Goal: Complete application form

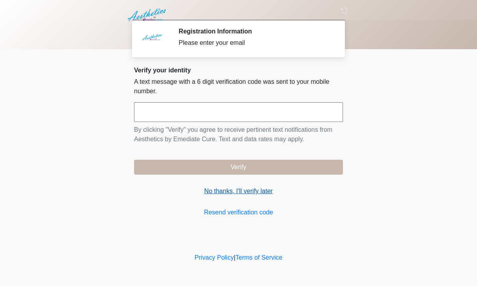
drag, startPoint x: 211, startPoint y: 191, endPoint x: 208, endPoint y: 193, distance: 4.2
click at [210, 191] on link "No thanks, I'll verify later" at bounding box center [238, 191] width 209 height 9
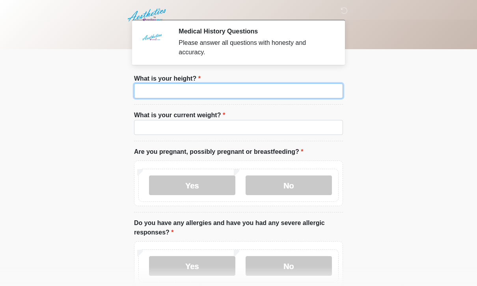
click at [185, 95] on input "What is your height?" at bounding box center [238, 90] width 209 height 15
type input "***"
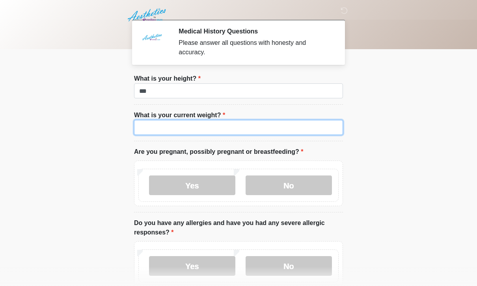
click at [191, 122] on input "What is your current weight?" at bounding box center [238, 127] width 209 height 15
type input "***"
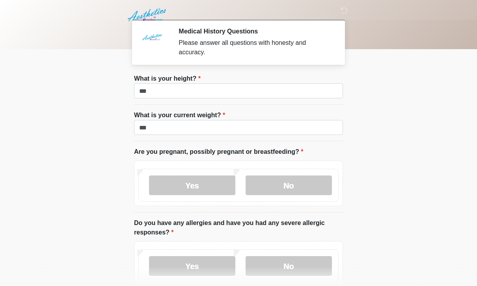
click at [374, 157] on body "‎ ‎ ‎ Medical History Questions Please answer all questions with honesty and ac…" at bounding box center [238, 143] width 477 height 286
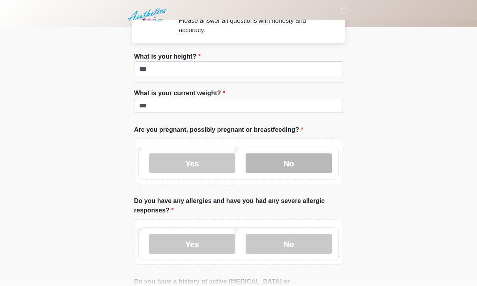
click at [285, 161] on label "No" at bounding box center [288, 164] width 86 height 20
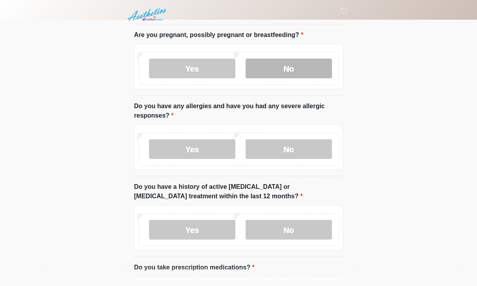
scroll to position [117, 0]
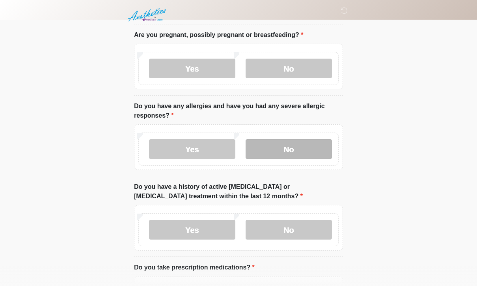
click at [295, 148] on label "No" at bounding box center [288, 149] width 86 height 20
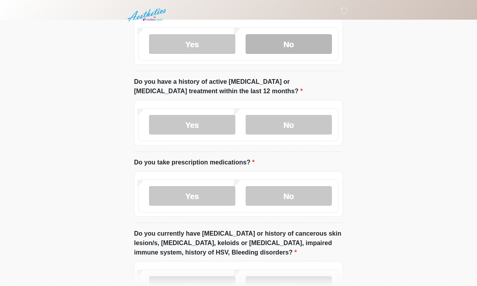
scroll to position [231, 0]
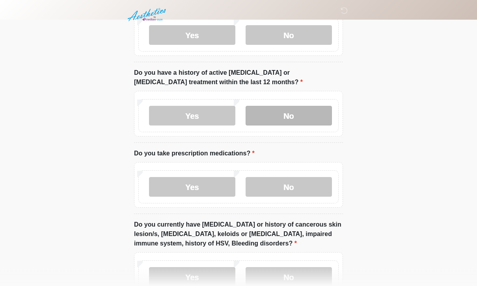
click at [316, 112] on label "No" at bounding box center [288, 116] width 86 height 20
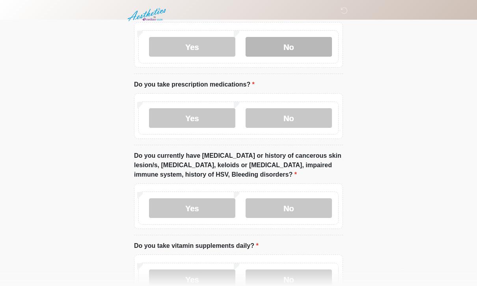
scroll to position [302, 0]
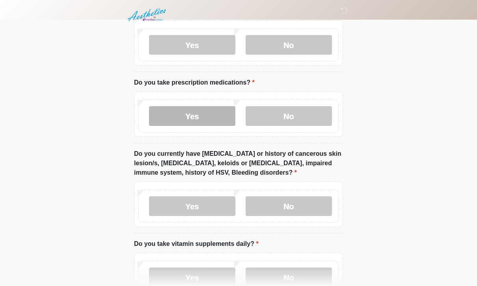
click at [179, 111] on label "Yes" at bounding box center [192, 116] width 86 height 20
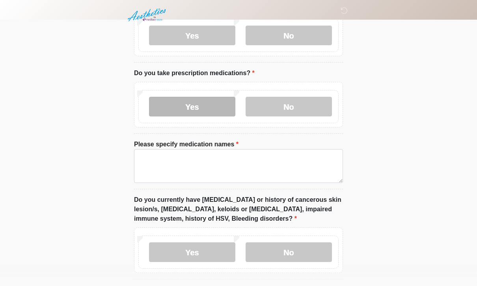
scroll to position [362, 0]
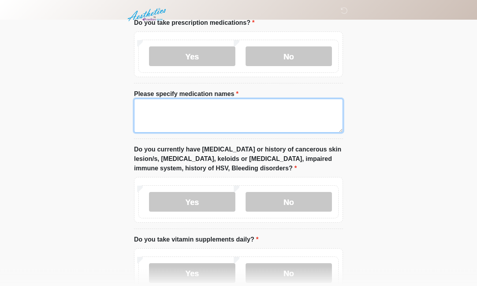
click at [266, 115] on textarea "Please specify medication names" at bounding box center [238, 116] width 209 height 34
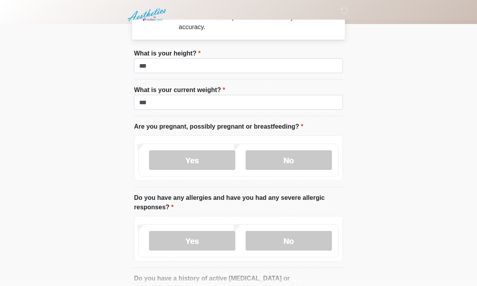
scroll to position [320, 0]
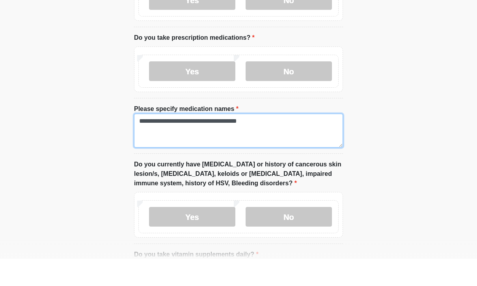
type textarea "**********"
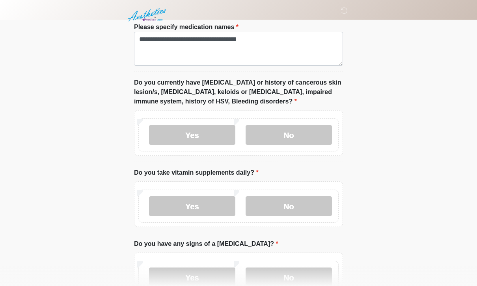
scroll to position [430, 0]
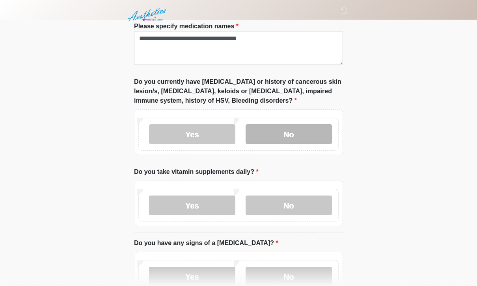
click at [291, 139] on label "No" at bounding box center [288, 134] width 86 height 20
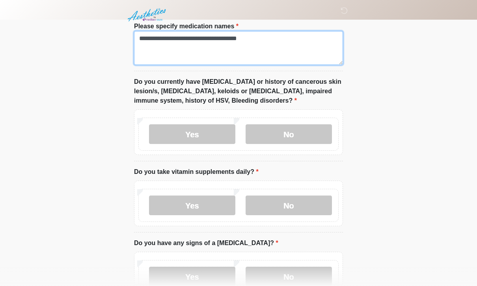
click at [279, 41] on textarea "**********" at bounding box center [238, 48] width 209 height 34
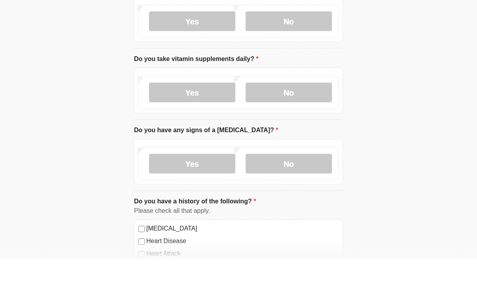
scroll to position [516, 0]
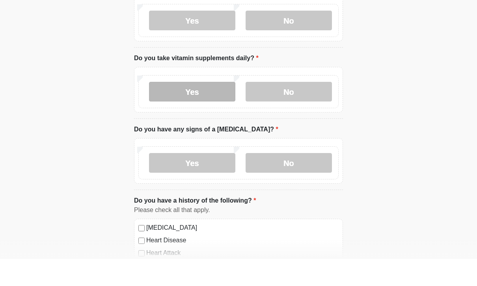
click at [201, 109] on label "Yes" at bounding box center [192, 119] width 86 height 20
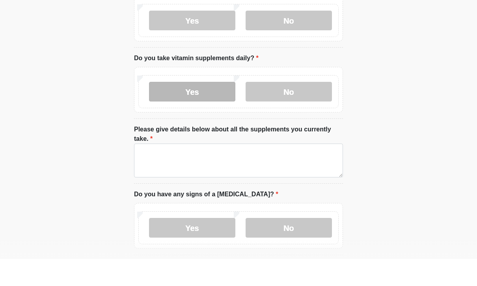
scroll to position [544, 0]
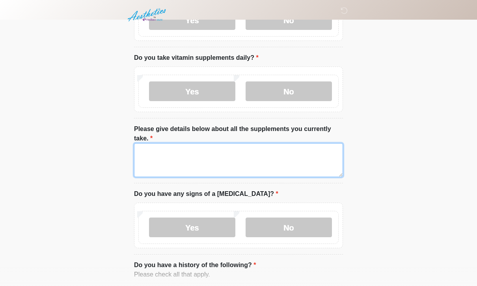
click at [225, 161] on textarea "Please give details below about all the supplements you currently take." at bounding box center [238, 160] width 209 height 34
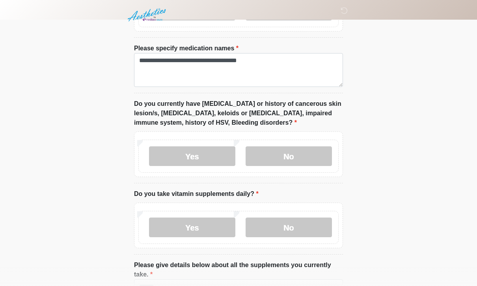
scroll to position [405, 0]
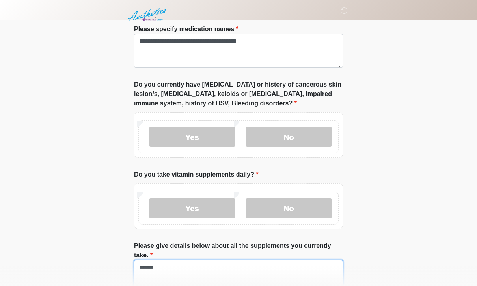
click at [208, 267] on textarea "******" at bounding box center [238, 277] width 209 height 34
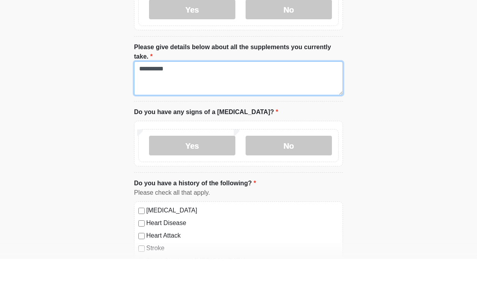
scroll to position [602, 0]
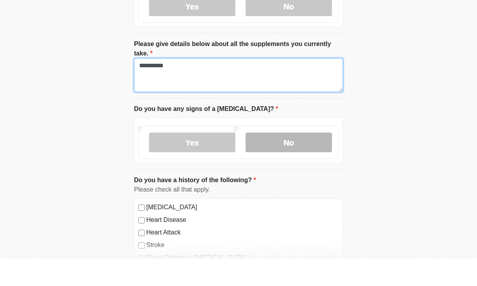
type textarea "*********"
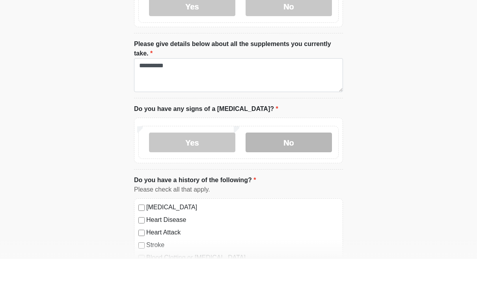
click at [263, 160] on label "No" at bounding box center [288, 170] width 86 height 20
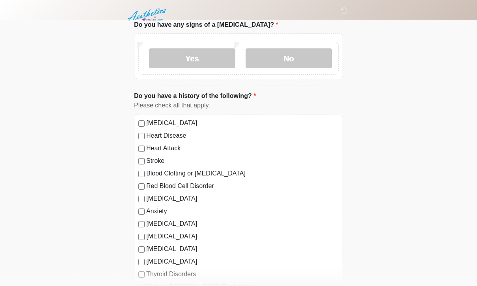
scroll to position [773, 0]
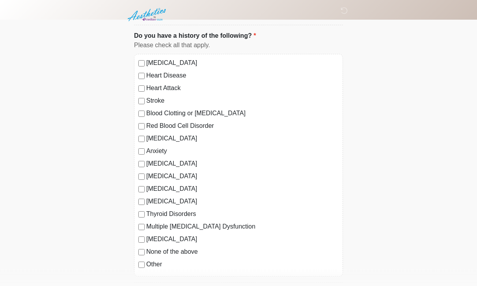
click at [137, 209] on div "[MEDICAL_DATA] Heart Disease Heart Attack Stroke Blood Clotting or [MEDICAL_DAT…" at bounding box center [238, 165] width 209 height 223
click at [149, 147] on label "Anxiety" at bounding box center [242, 151] width 192 height 9
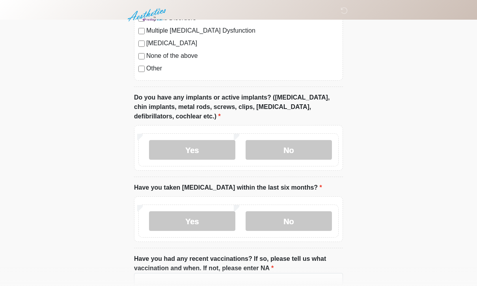
scroll to position [973, 0]
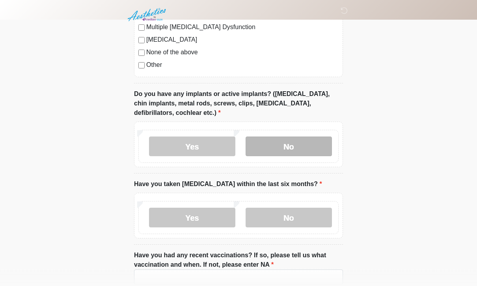
click at [295, 145] on label "No" at bounding box center [288, 147] width 86 height 20
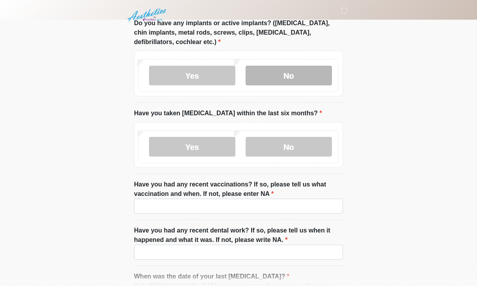
scroll to position [1045, 0]
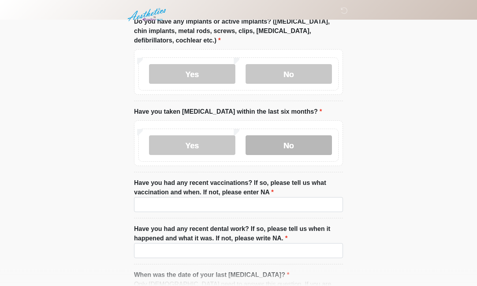
click at [301, 143] on label "No" at bounding box center [288, 146] width 86 height 20
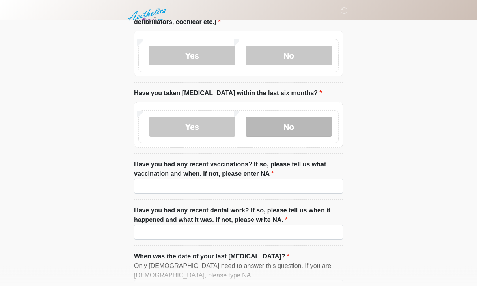
scroll to position [1115, 0]
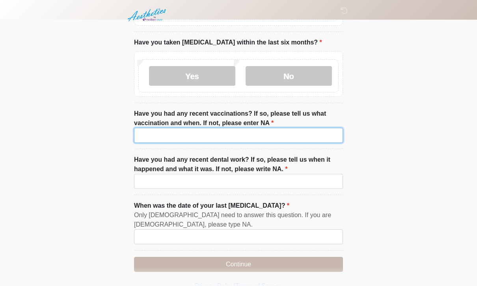
click at [303, 131] on input "Have you had any recent vaccinations? If so, please tell us what vaccination an…" at bounding box center [238, 135] width 209 height 15
type input "*********"
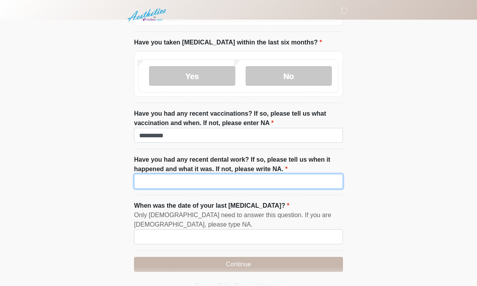
click at [223, 181] on input "Have you had any recent dental work? If so, please tell us when it happened and…" at bounding box center [238, 181] width 209 height 15
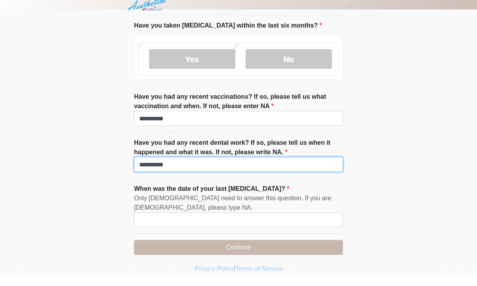
scroll to position [1140, 0]
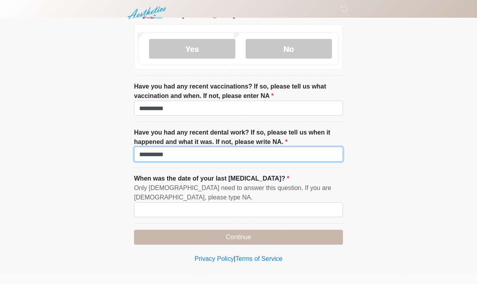
type input "*********"
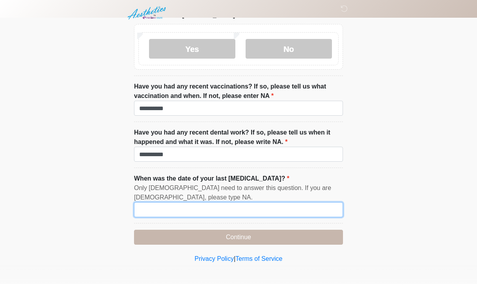
click at [324, 204] on input "When was the date of your last [MEDICAL_DATA]?" at bounding box center [238, 211] width 209 height 15
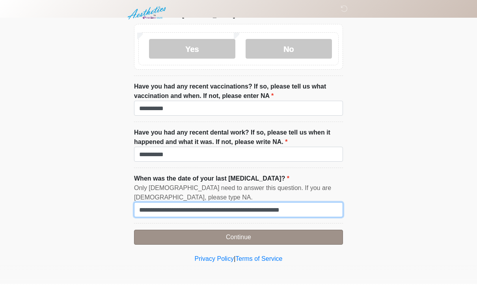
type input "**********"
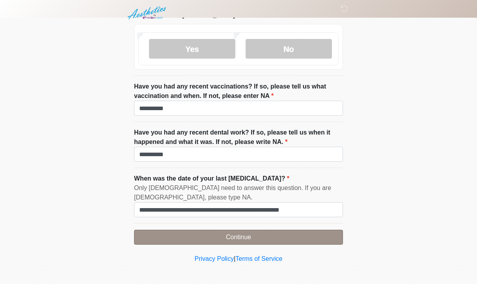
click at [202, 235] on button "Continue" at bounding box center [238, 239] width 209 height 15
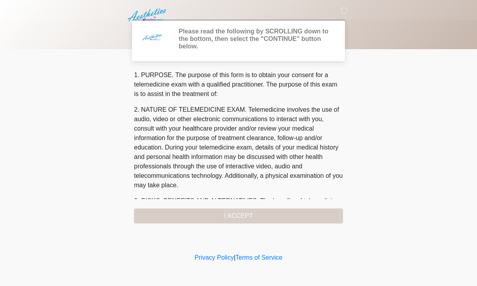
scroll to position [0, 0]
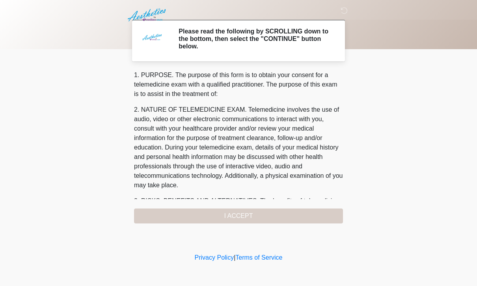
click at [199, 223] on div "1. PURPOSE. The purpose of this form is to obtain your consent for a telemedici…" at bounding box center [238, 147] width 209 height 153
click at [232, 215] on div "1. PURPOSE. The purpose of this form is to obtain your consent for a telemedici…" at bounding box center [238, 147] width 209 height 153
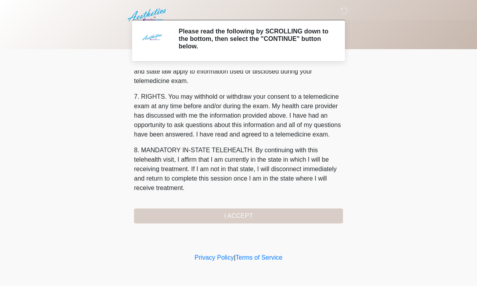
click at [240, 212] on div "1. PURPOSE. The purpose of this form is to obtain your consent for a telemedici…" at bounding box center [238, 147] width 209 height 153
click at [240, 212] on button "I ACCEPT" at bounding box center [238, 216] width 209 height 15
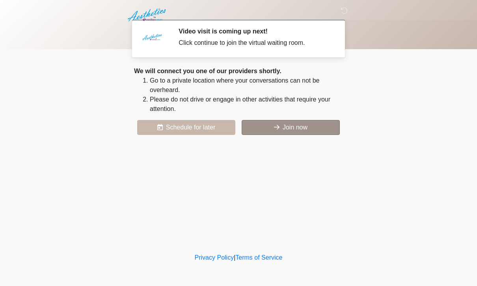
click at [299, 128] on button "Join now" at bounding box center [290, 127] width 98 height 15
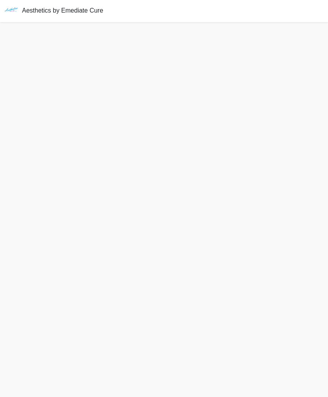
click at [0, 0] on html "Aesthetics by Emediate Cure" at bounding box center [164, 198] width 328 height 397
